Goal: Navigation & Orientation: Find specific page/section

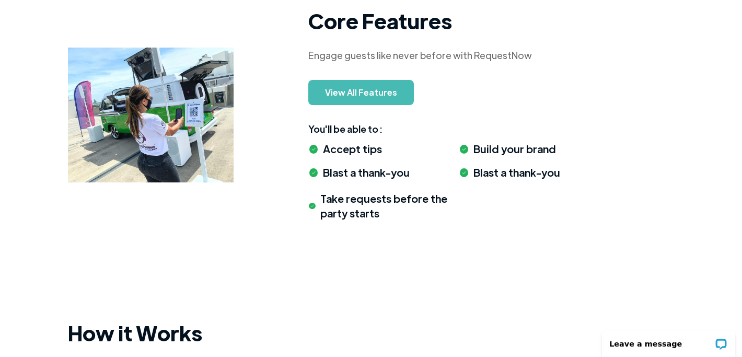
scroll to position [995, 0]
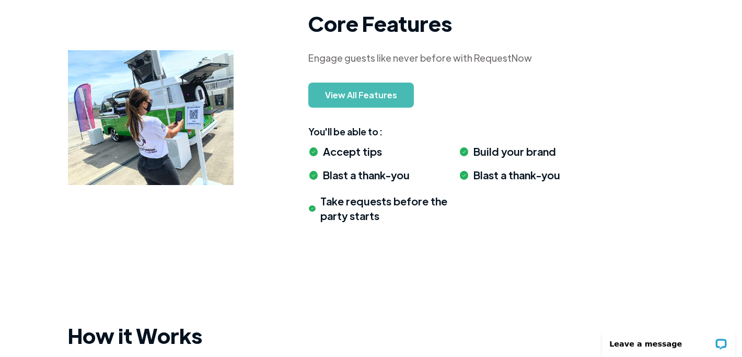
click at [32, 150] on div "Core Features Engage guests like never before with RequestNow View All Features…" at bounding box center [371, 100] width 742 height 345
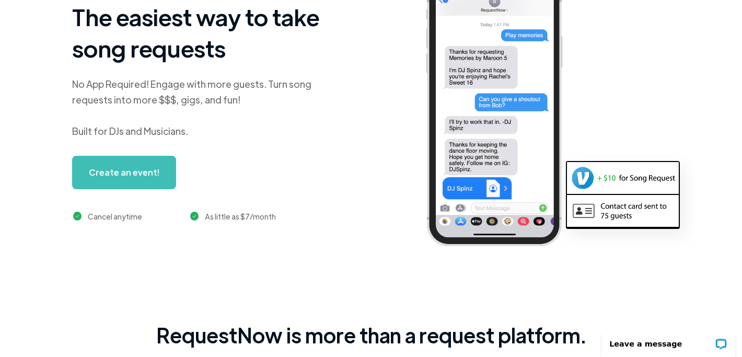
scroll to position [0, 0]
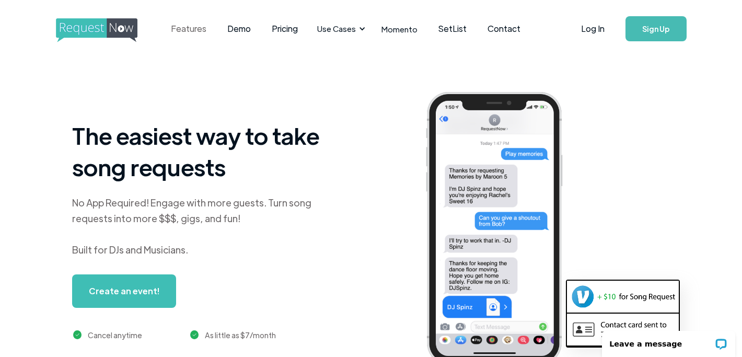
click at [188, 27] on link "Features" at bounding box center [188, 29] width 56 height 32
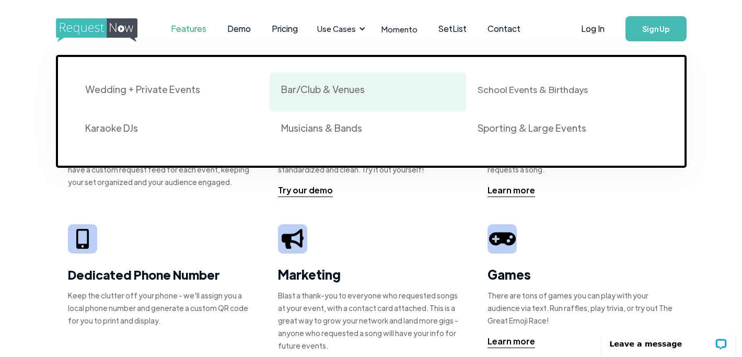
click at [332, 93] on div "Bar/Club & Venues" at bounding box center [323, 89] width 84 height 13
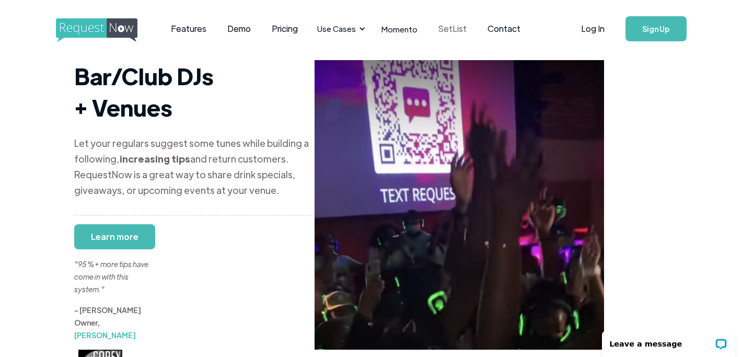
click at [452, 28] on link "SetList" at bounding box center [452, 29] width 49 height 32
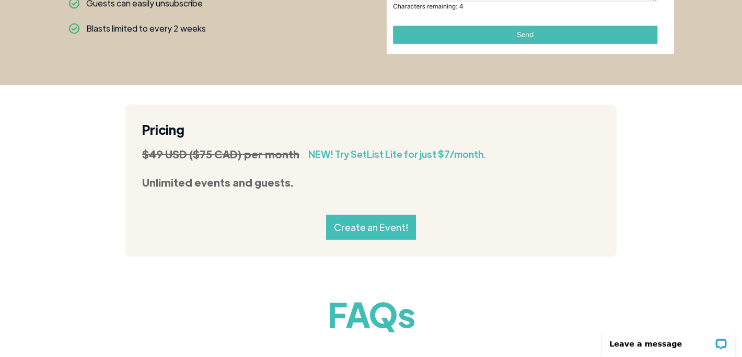
scroll to position [1274, 0]
